Goal: Find specific page/section: Find specific page/section

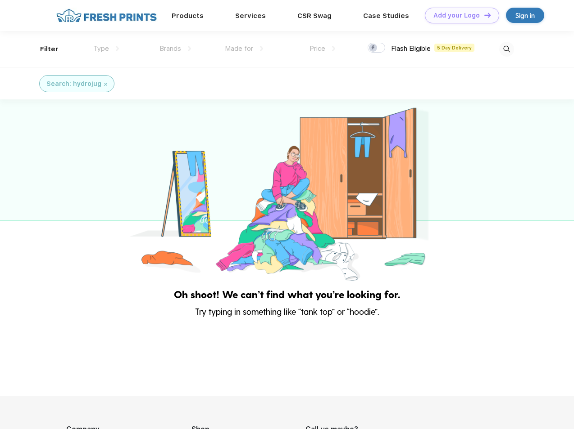
click at [458, 15] on link "Add your Logo Design Tool" at bounding box center [462, 16] width 74 height 16
click at [0, 0] on div "Design Tool" at bounding box center [0, 0] width 0 height 0
click at [483, 15] on link "Add your Logo Design Tool" at bounding box center [462, 16] width 74 height 16
click at [43, 49] on div "Filter" at bounding box center [49, 49] width 18 height 10
click at [106, 49] on span "Type" at bounding box center [101, 49] width 16 height 8
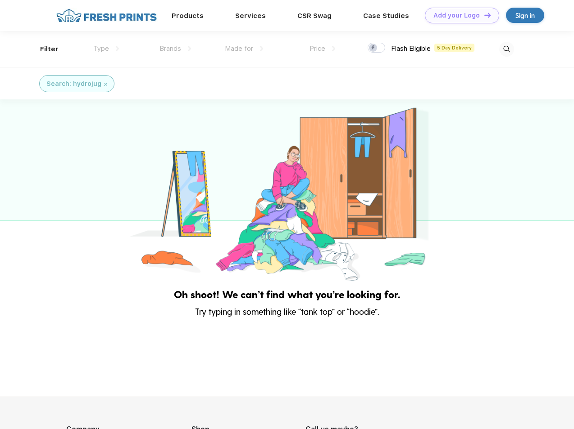
click at [175, 49] on span "Brands" at bounding box center [170, 49] width 22 height 8
click at [244, 49] on span "Made for" at bounding box center [239, 49] width 28 height 8
click at [322, 49] on span "Price" at bounding box center [317, 49] width 16 height 8
click at [376, 48] on div at bounding box center [376, 48] width 18 height 10
click at [373, 48] on input "checkbox" at bounding box center [370, 45] width 6 height 6
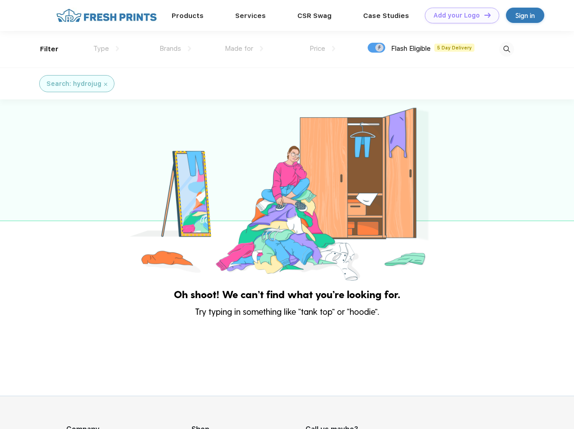
click at [506, 49] on img at bounding box center [506, 49] width 15 height 15
